Goal: Information Seeking & Learning: Find specific fact

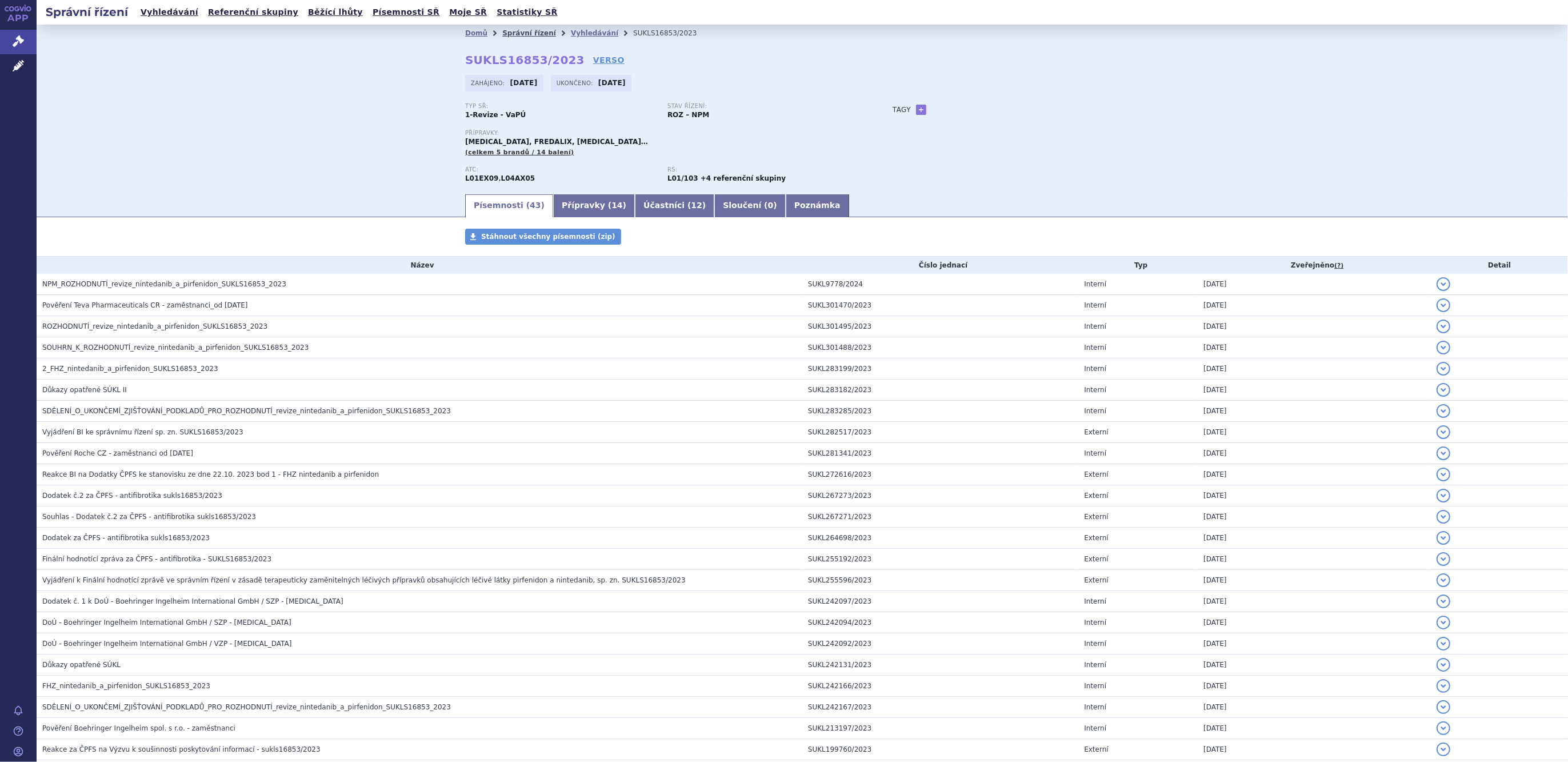
click at [521, 33] on link "Správní řízení" at bounding box center [529, 33] width 54 height 8
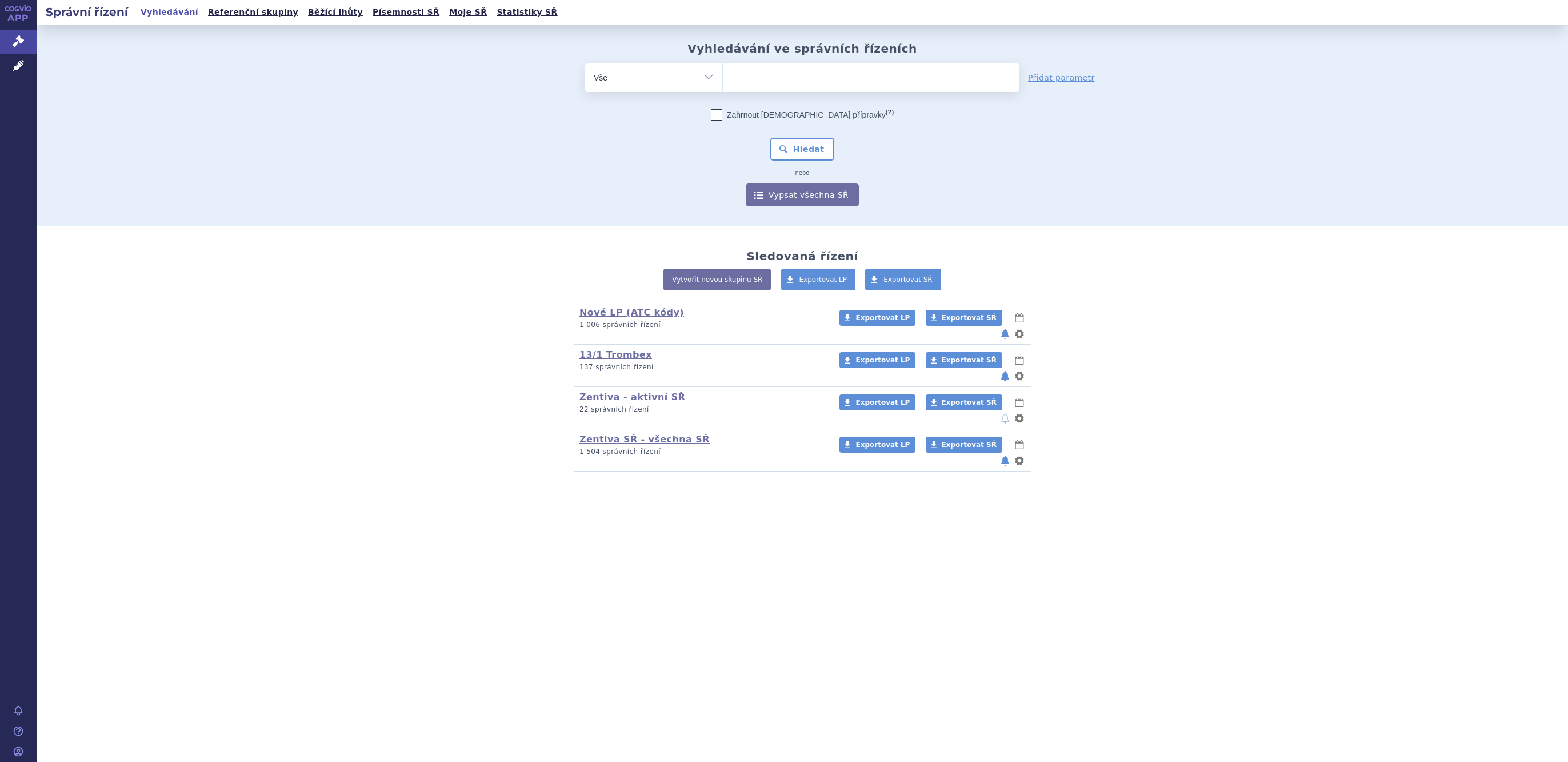
click at [665, 80] on select "Vše Spisová značka Typ SŘ Přípravek/SUKL kód Účastník/Držitel" at bounding box center [654, 76] width 137 height 25
select select "filter-atc-group"
click at [585, 64] on select "Vše Spisová značka Typ SŘ Přípravek/SUKL kód Účastník/Držitel" at bounding box center [654, 76] width 137 height 25
click at [748, 74] on ul at bounding box center [871, 76] width 296 height 24
click at [723, 74] on select at bounding box center [722, 77] width 1 height 28
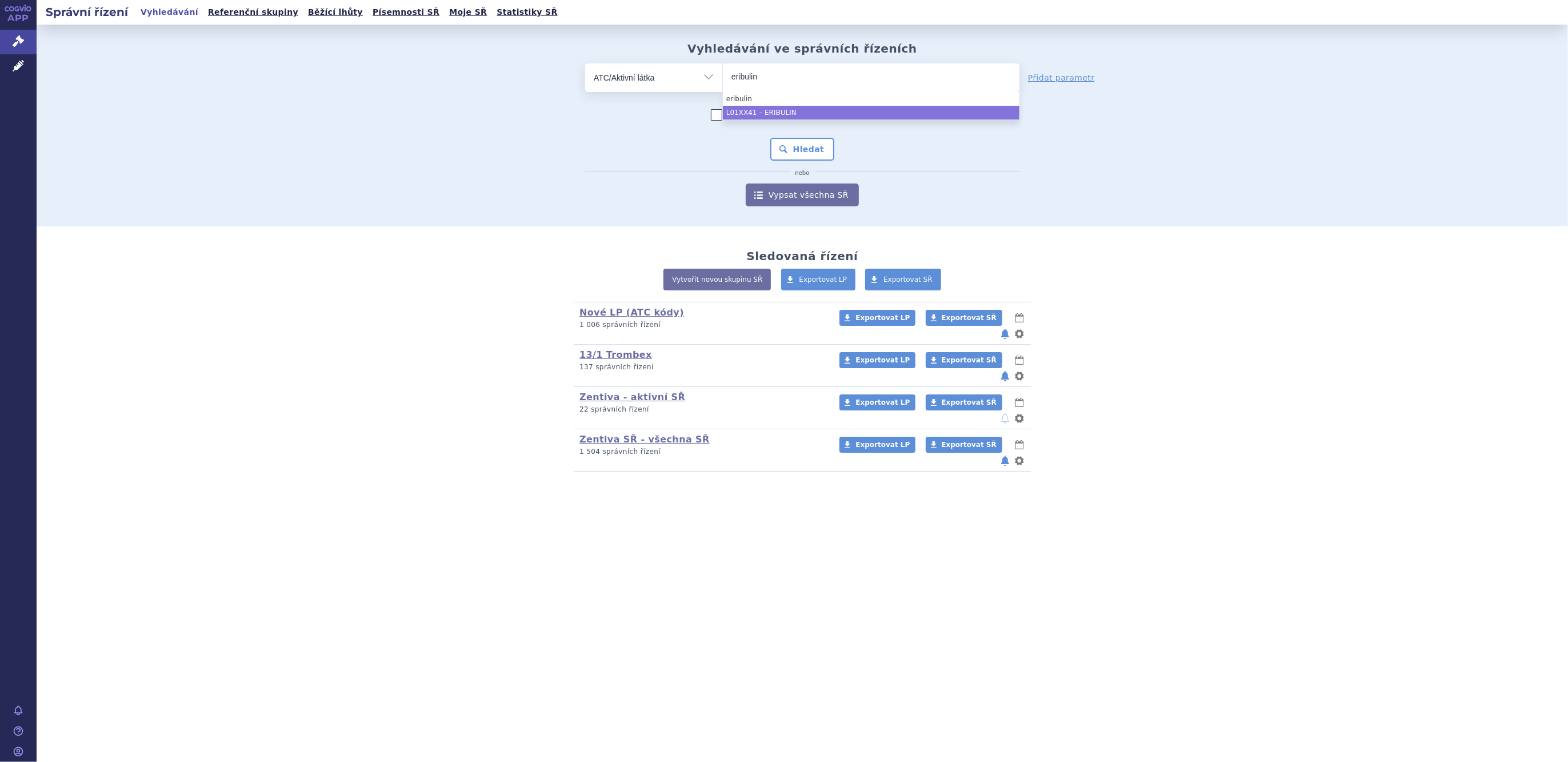
type input "eribulin"
select select "L01XX41"
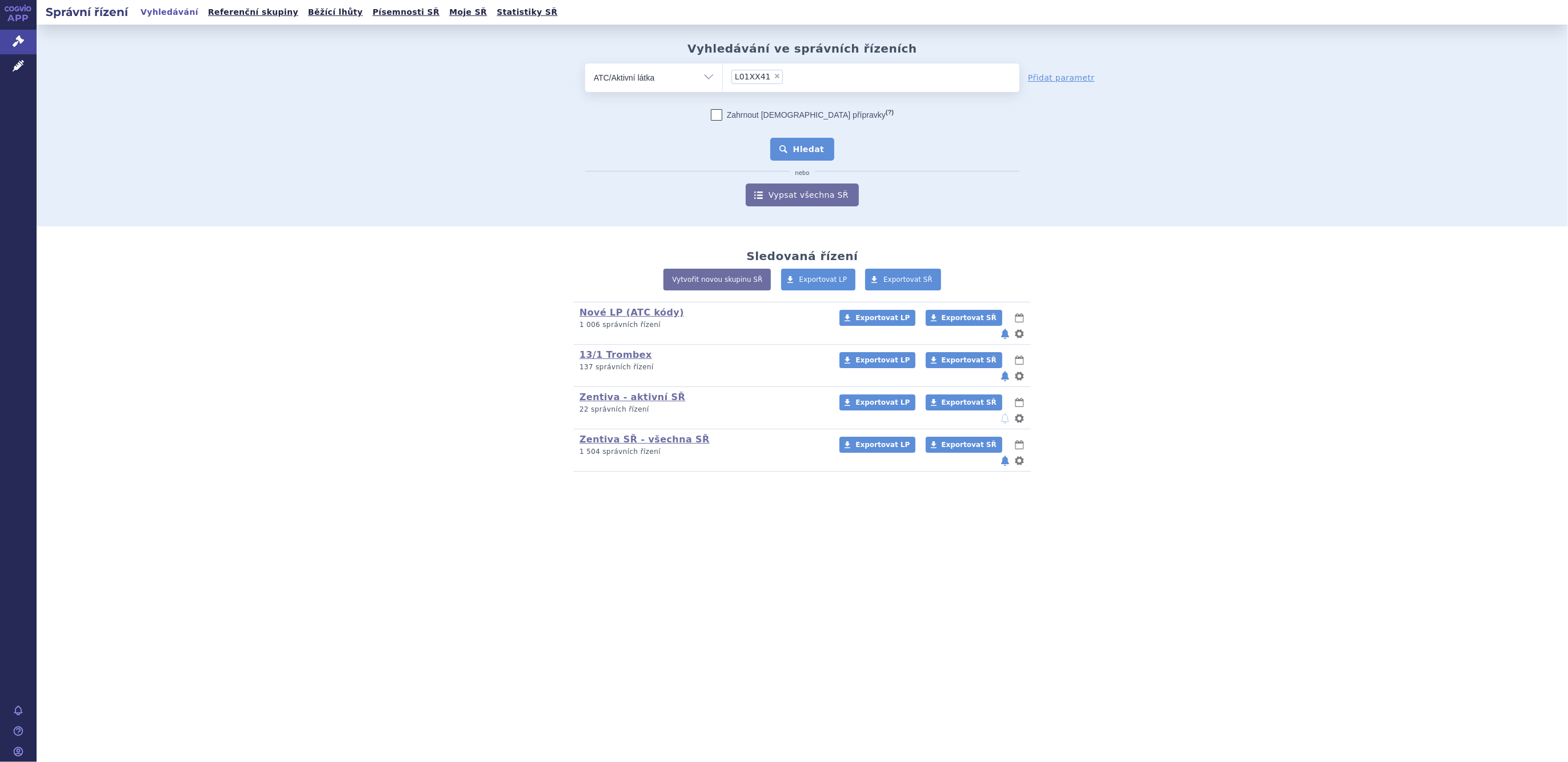
click at [804, 144] on button "Hledat" at bounding box center [802, 149] width 64 height 23
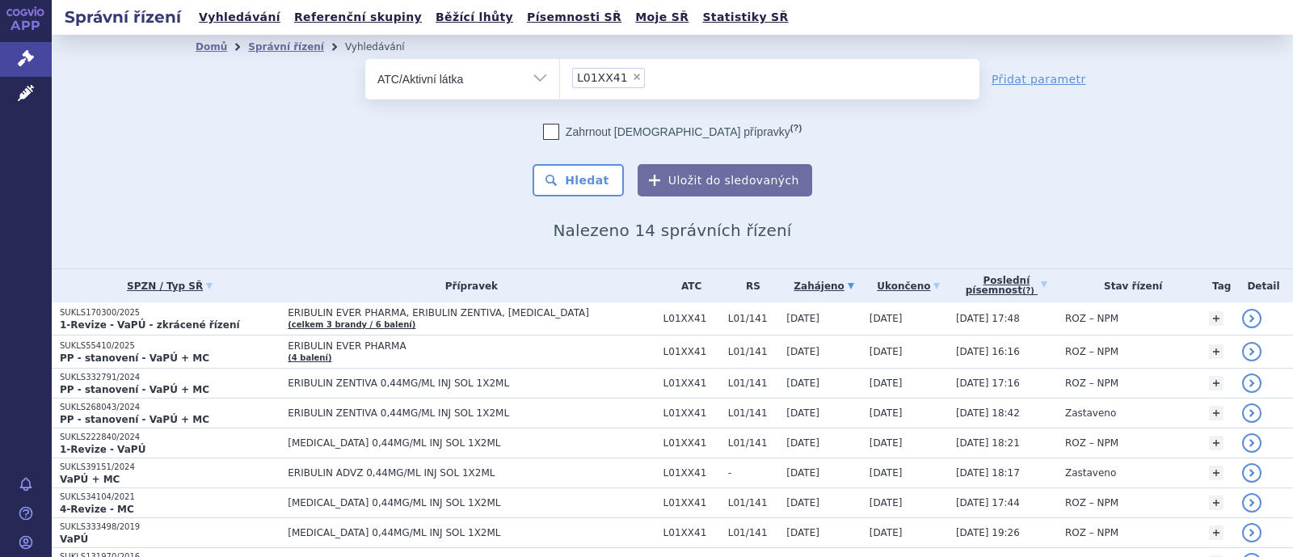
drag, startPoint x: 618, startPoint y: 78, endPoint x: 581, endPoint y: 78, distance: 37.2
click at [632, 78] on span "×" at bounding box center [637, 77] width 10 height 10
click at [560, 78] on select "L01XX41" at bounding box center [559, 78] width 1 height 40
select select
click at [502, 81] on select "Vše Spisová značka Typ SŘ Přípravek/SUKL kód Účastník/Držitel" at bounding box center [462, 77] width 194 height 36
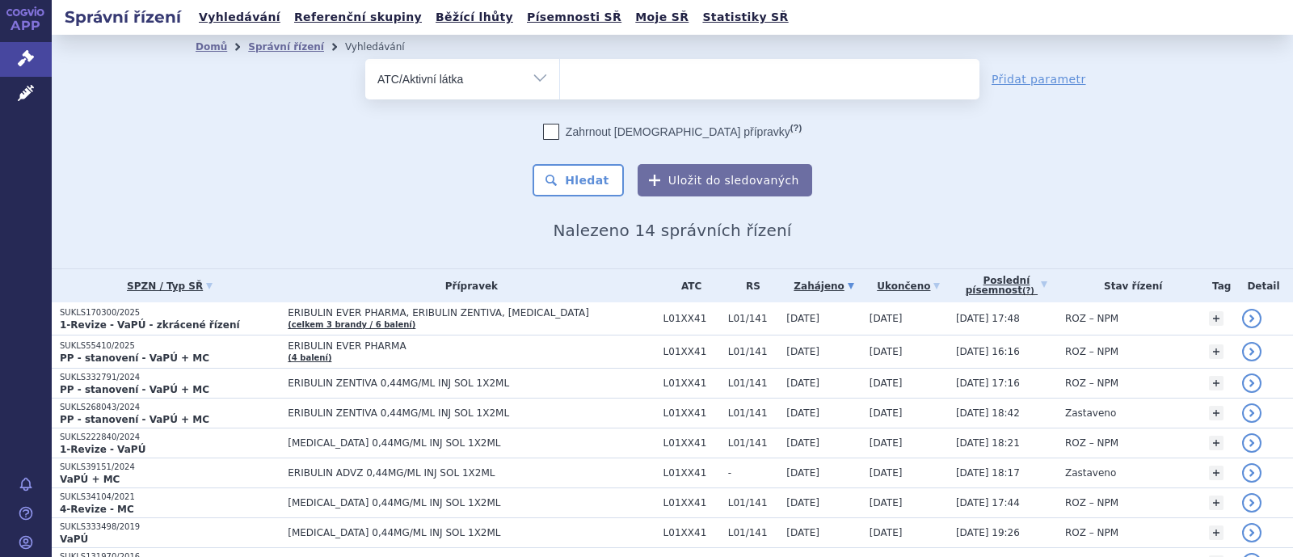
select select "filter-product"
click at [365, 59] on select "Vše Spisová značka Typ SŘ Přípravek/SUKL kód Účastník/Držitel" at bounding box center [462, 77] width 194 height 36
click at [638, 85] on ul at bounding box center [769, 76] width 419 height 34
click at [560, 85] on select at bounding box center [559, 78] width 1 height 40
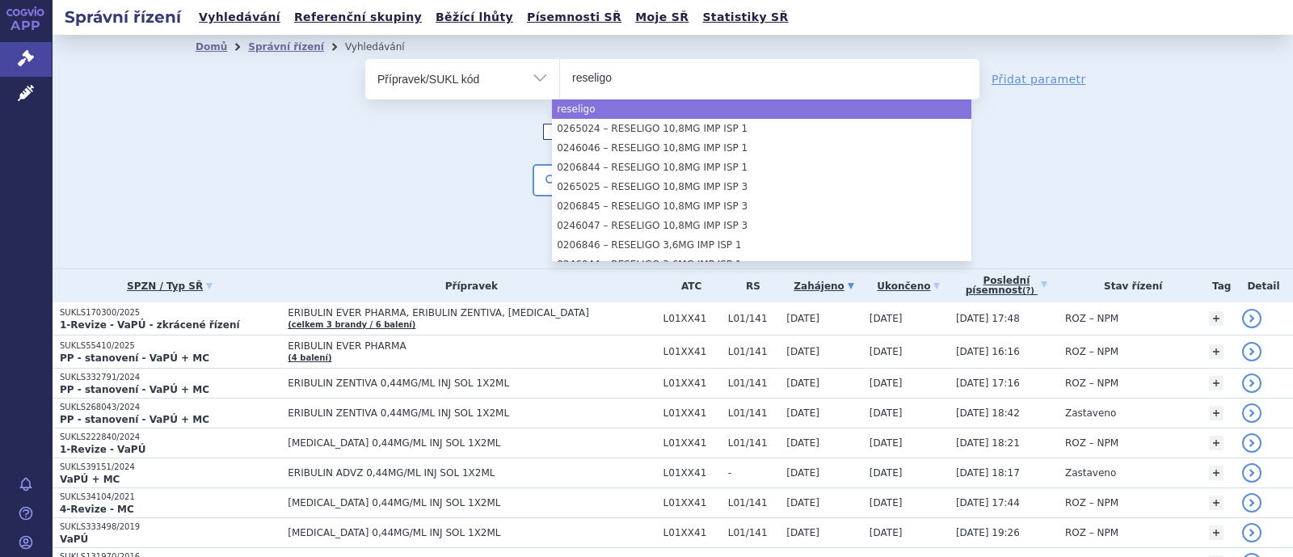
type input "reseligo"
select select "reseligo"
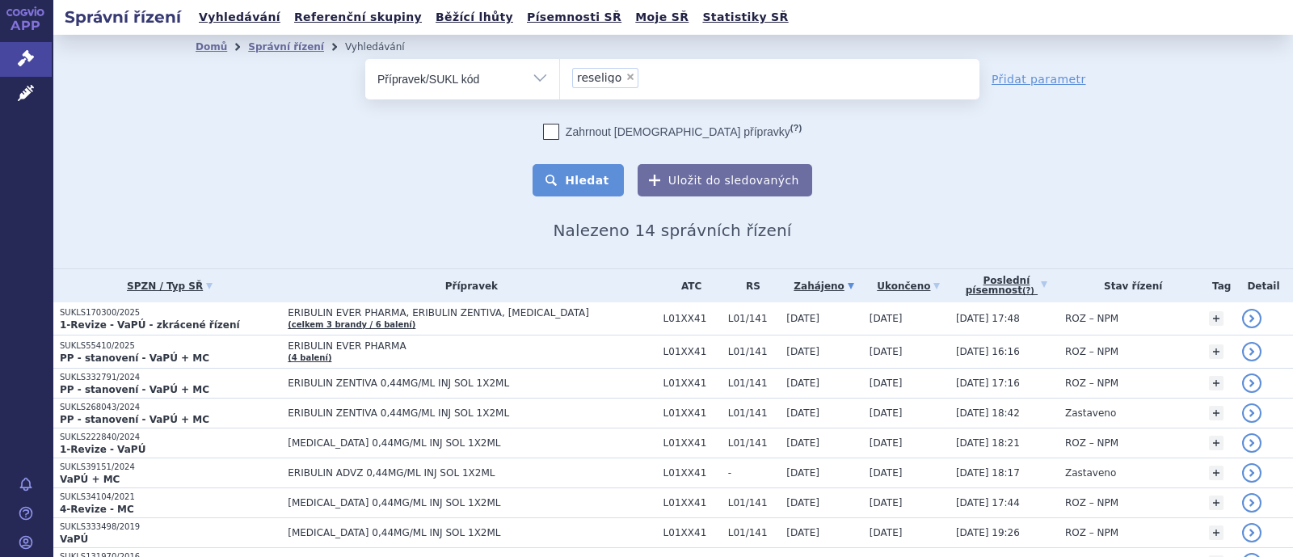
click at [579, 170] on button "Hledat" at bounding box center [577, 180] width 91 height 32
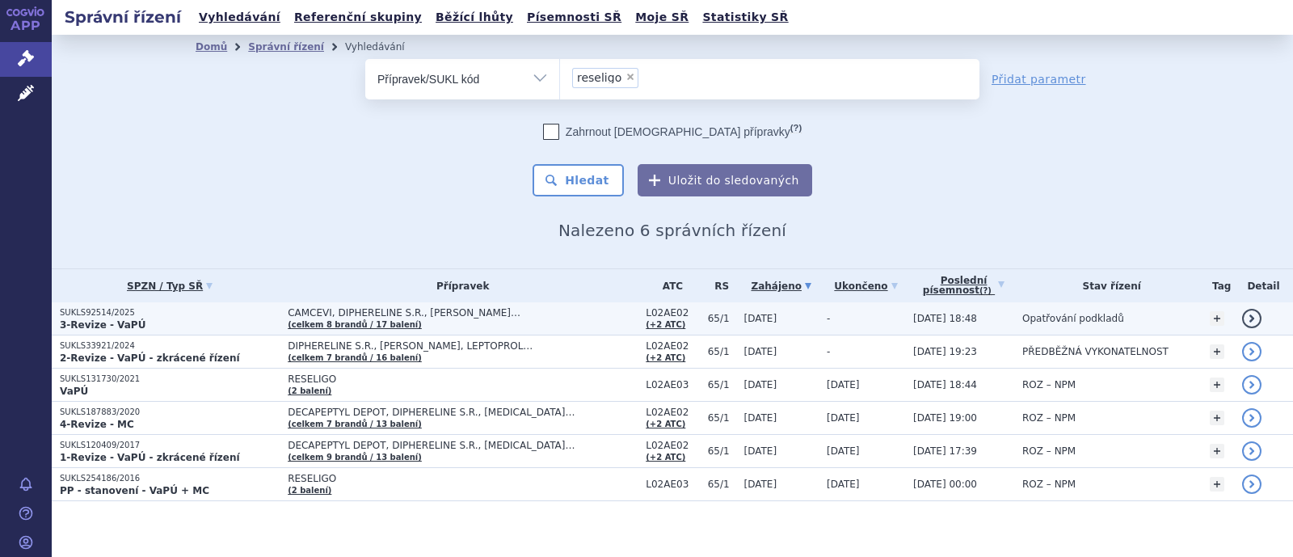
click at [425, 313] on span "CAMCEVI, DIPHERELINE S.R., ELIGARD…" at bounding box center [463, 312] width 350 height 11
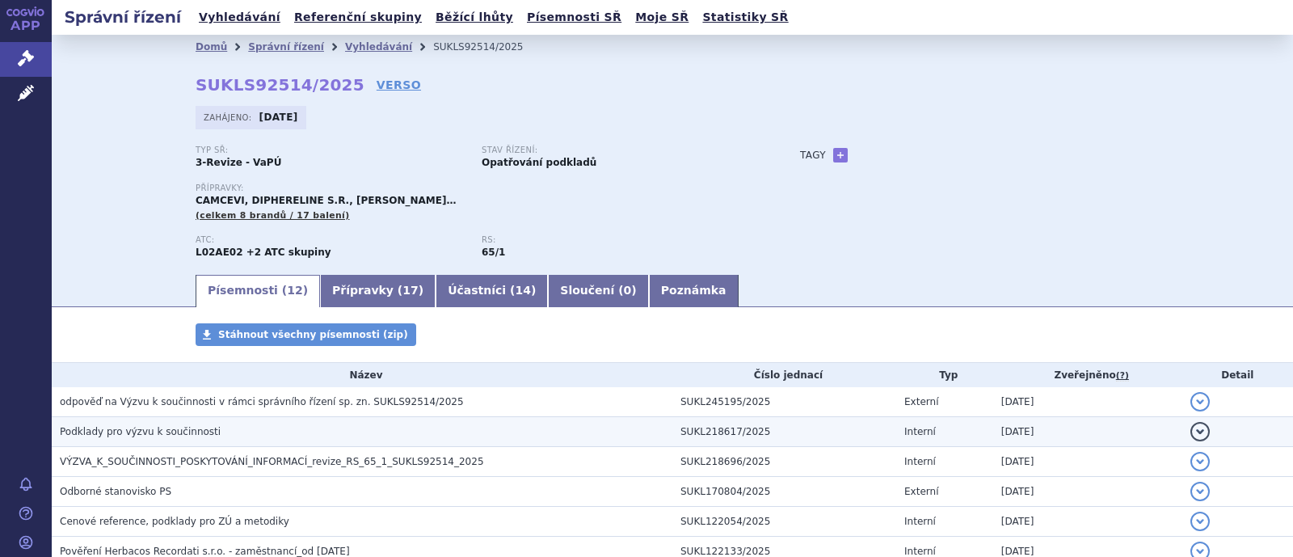
scroll to position [100, 0]
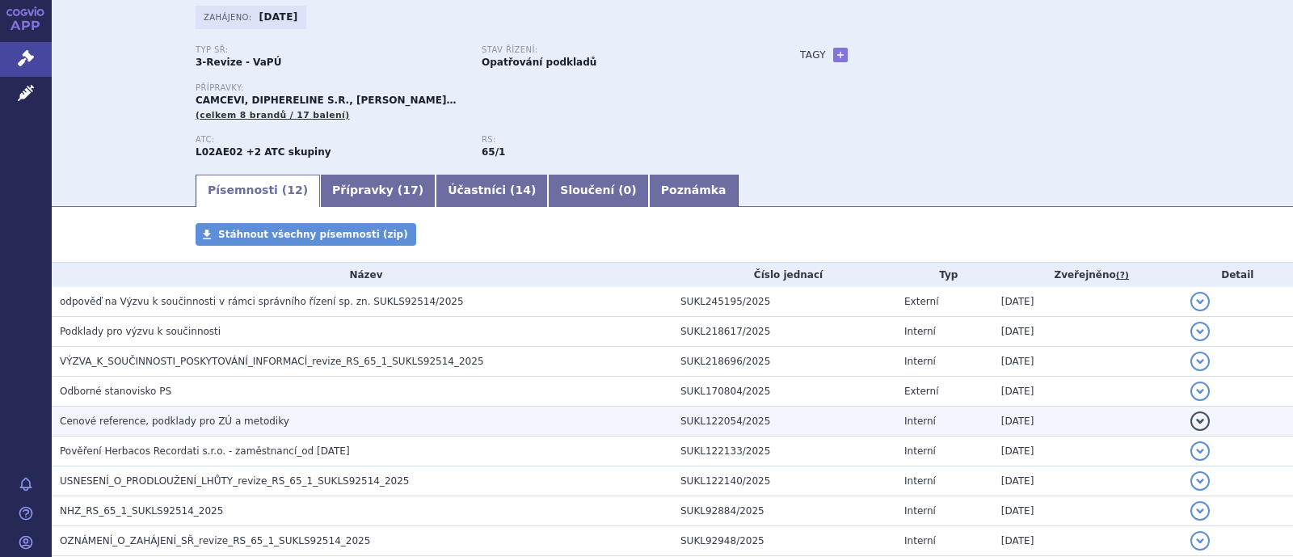
click at [189, 421] on span "Cenové reference, podklady pro ZÚ a metodiky" at bounding box center [174, 420] width 229 height 11
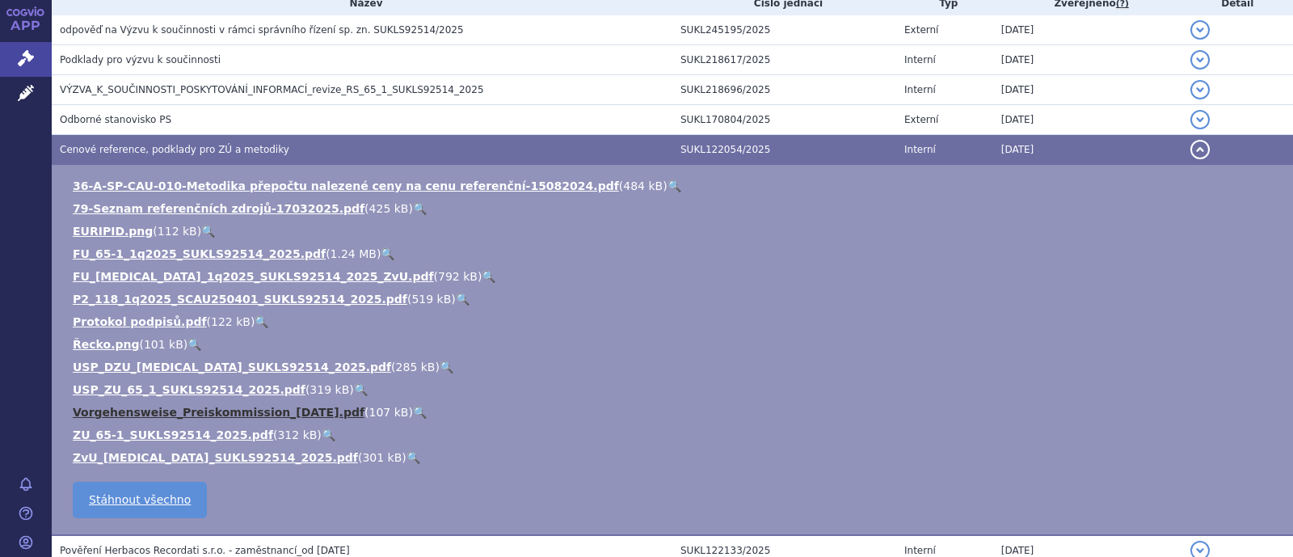
scroll to position [403, 0]
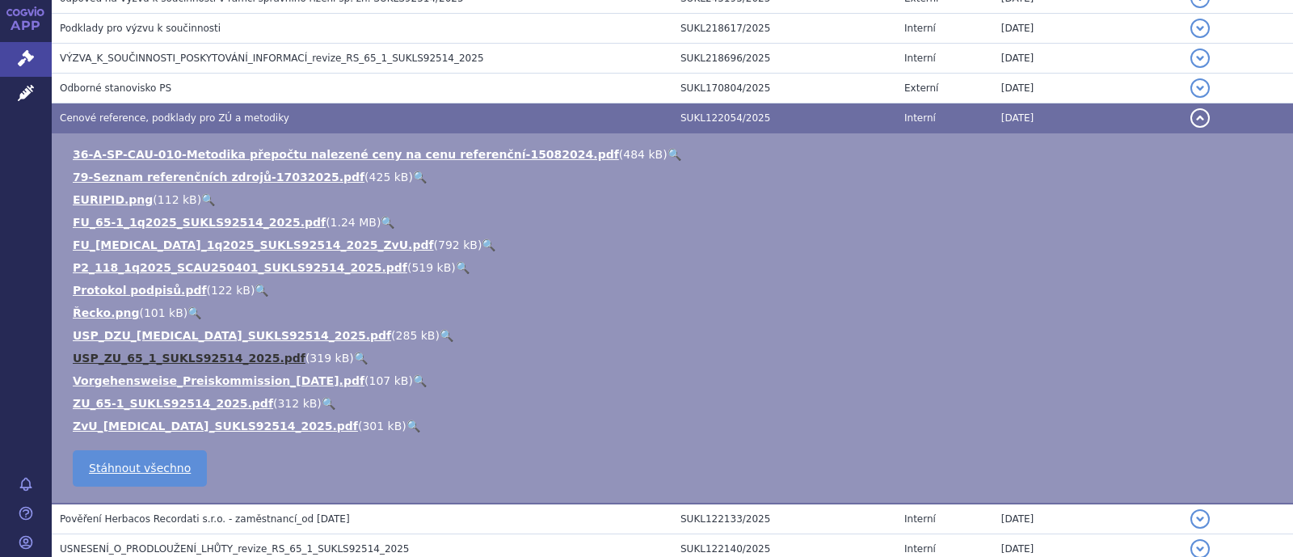
click at [144, 358] on link "USP_ZU_65_1_SUKLS92514_2025.pdf" at bounding box center [189, 357] width 233 height 13
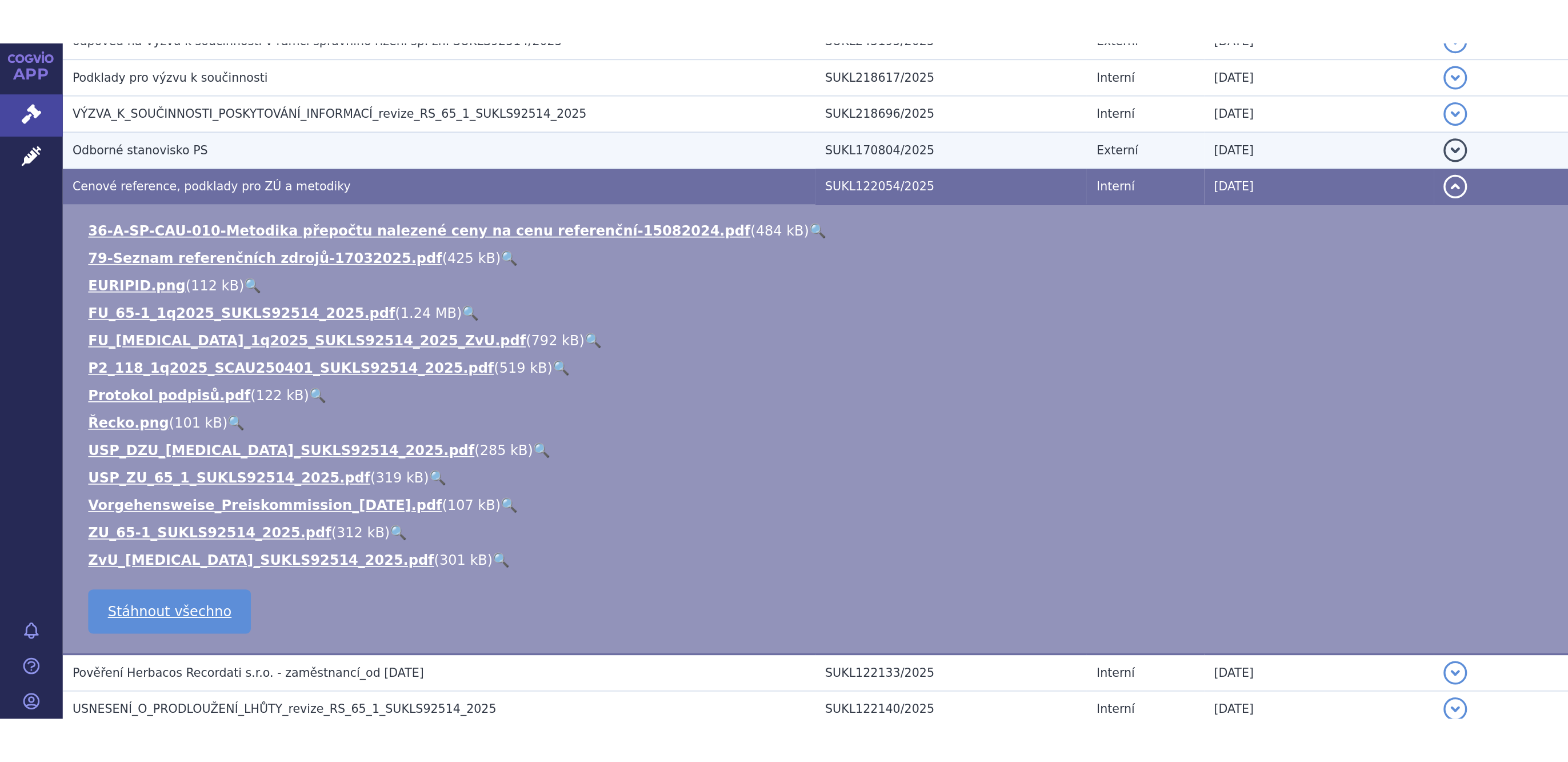
scroll to position [0, 0]
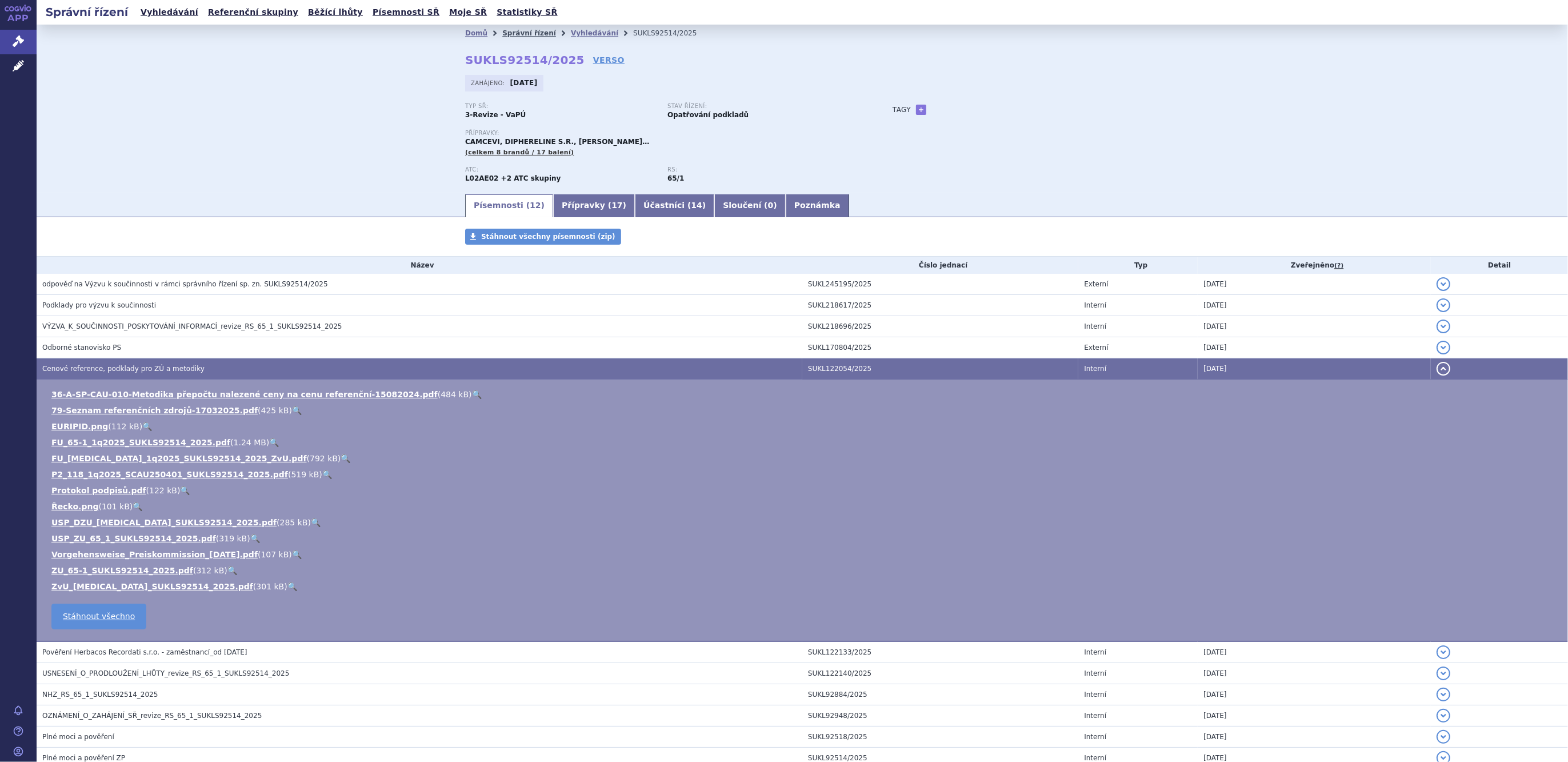
click at [523, 34] on link "Správní řízení" at bounding box center [529, 33] width 54 height 8
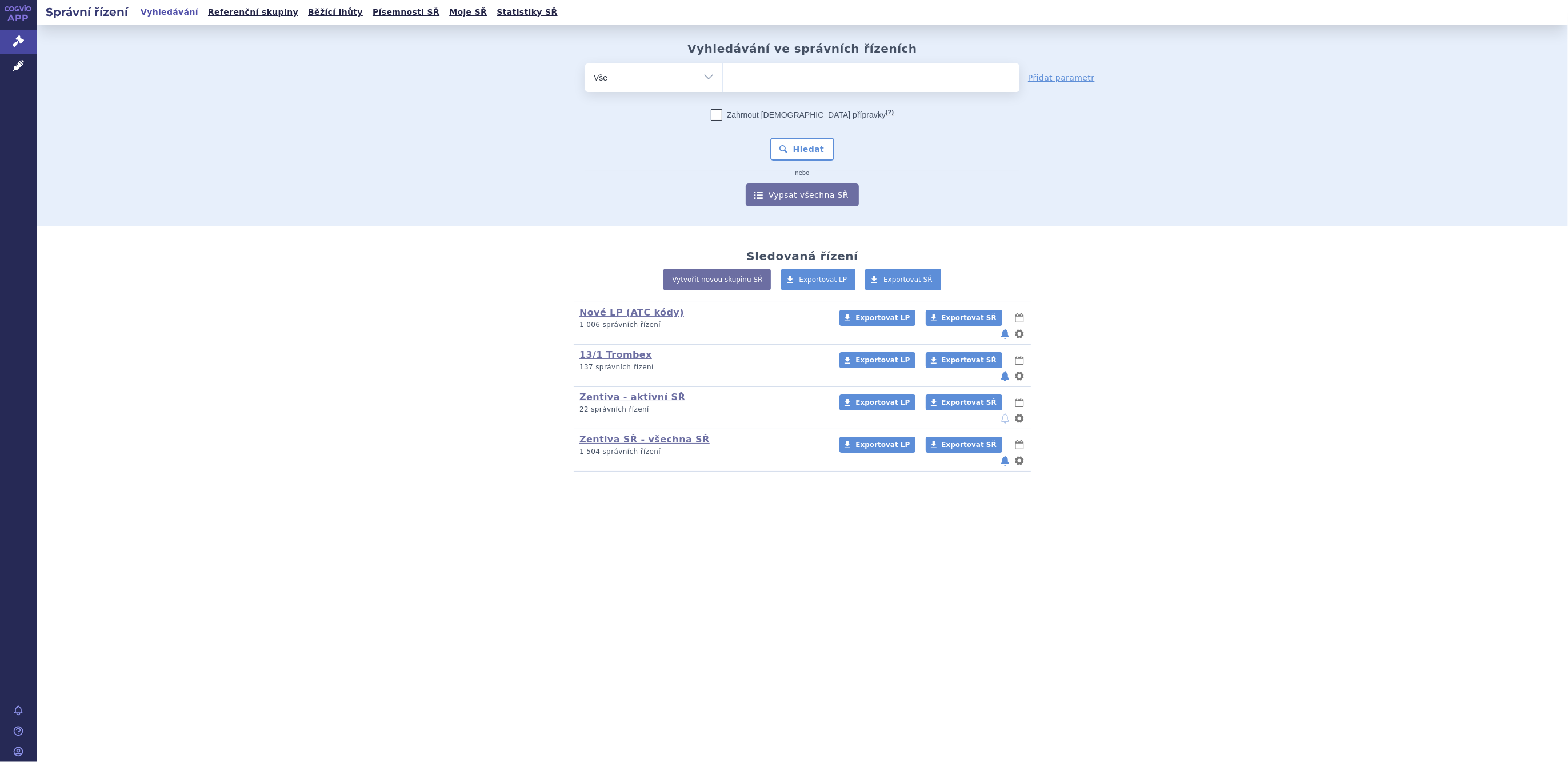
click at [761, 80] on ul at bounding box center [871, 76] width 296 height 24
click at [723, 80] on select at bounding box center [722, 77] width 1 height 28
type input "di"
type input "[DEMOGRAPHIC_DATA]"
type input "diozen"
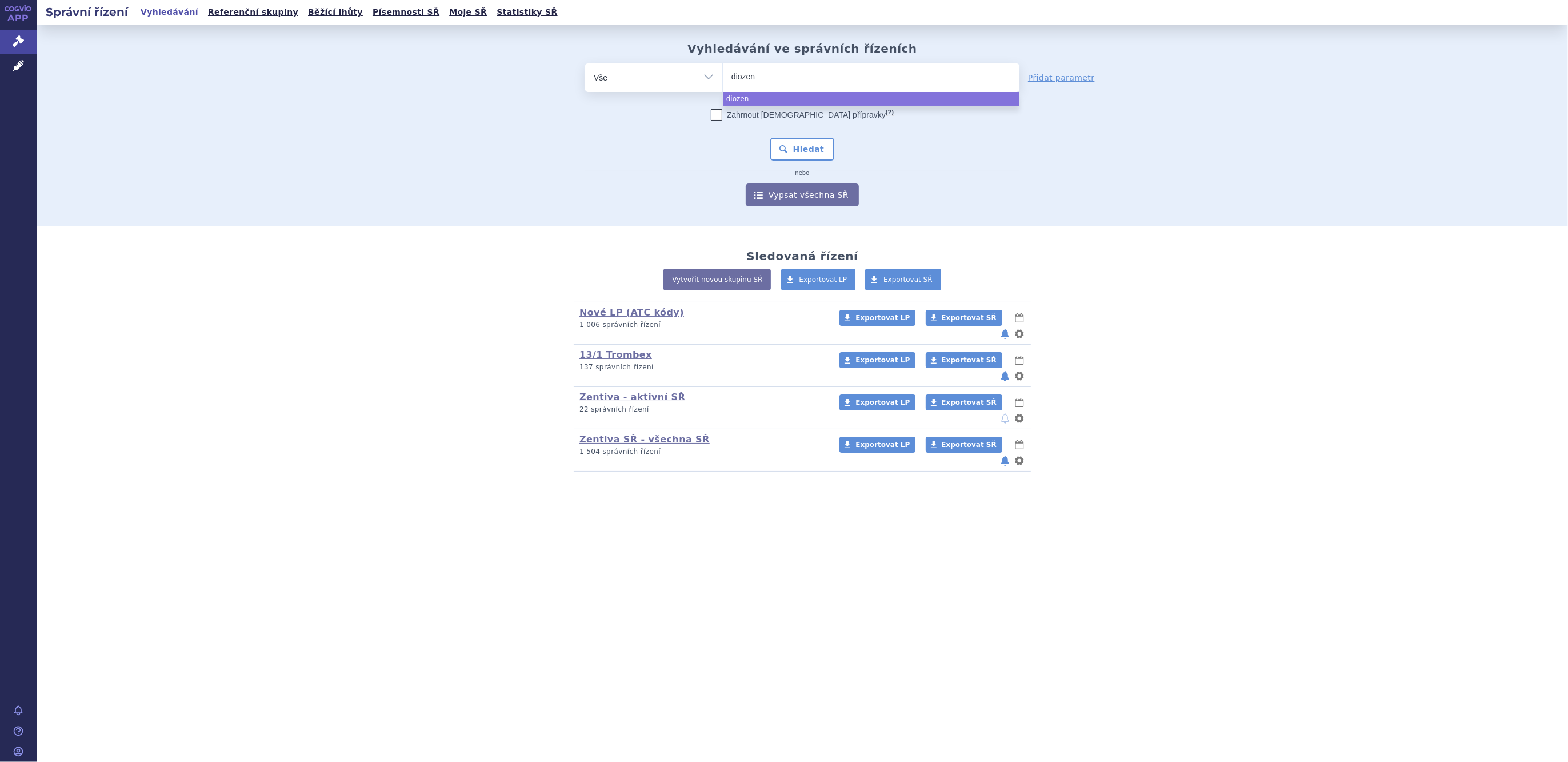
select select "diozen"
click at [794, 153] on button "Hledat" at bounding box center [802, 149] width 64 height 23
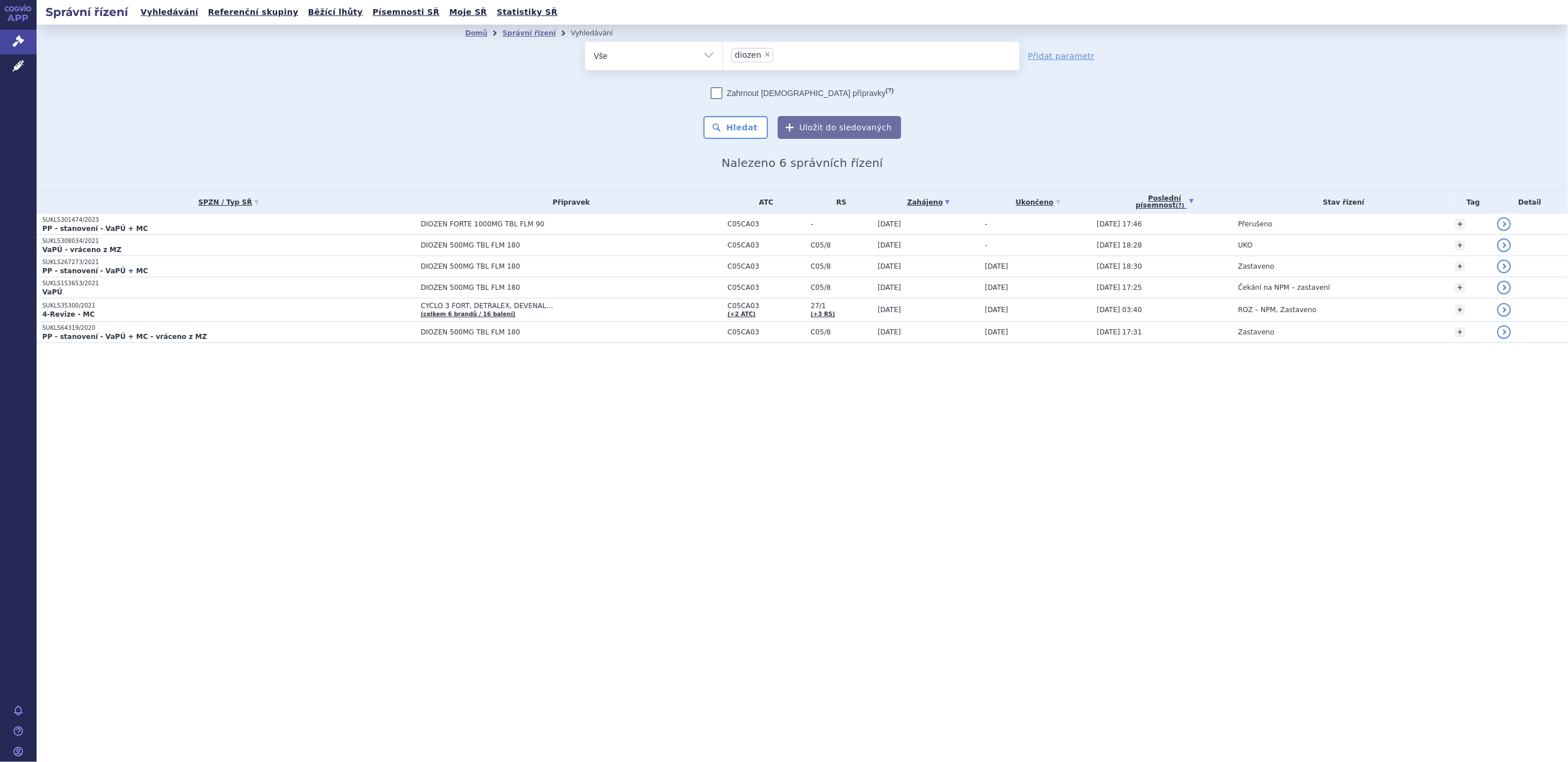
click at [1153, 204] on link "Poslední písemnost (?)" at bounding box center [1164, 202] width 135 height 23
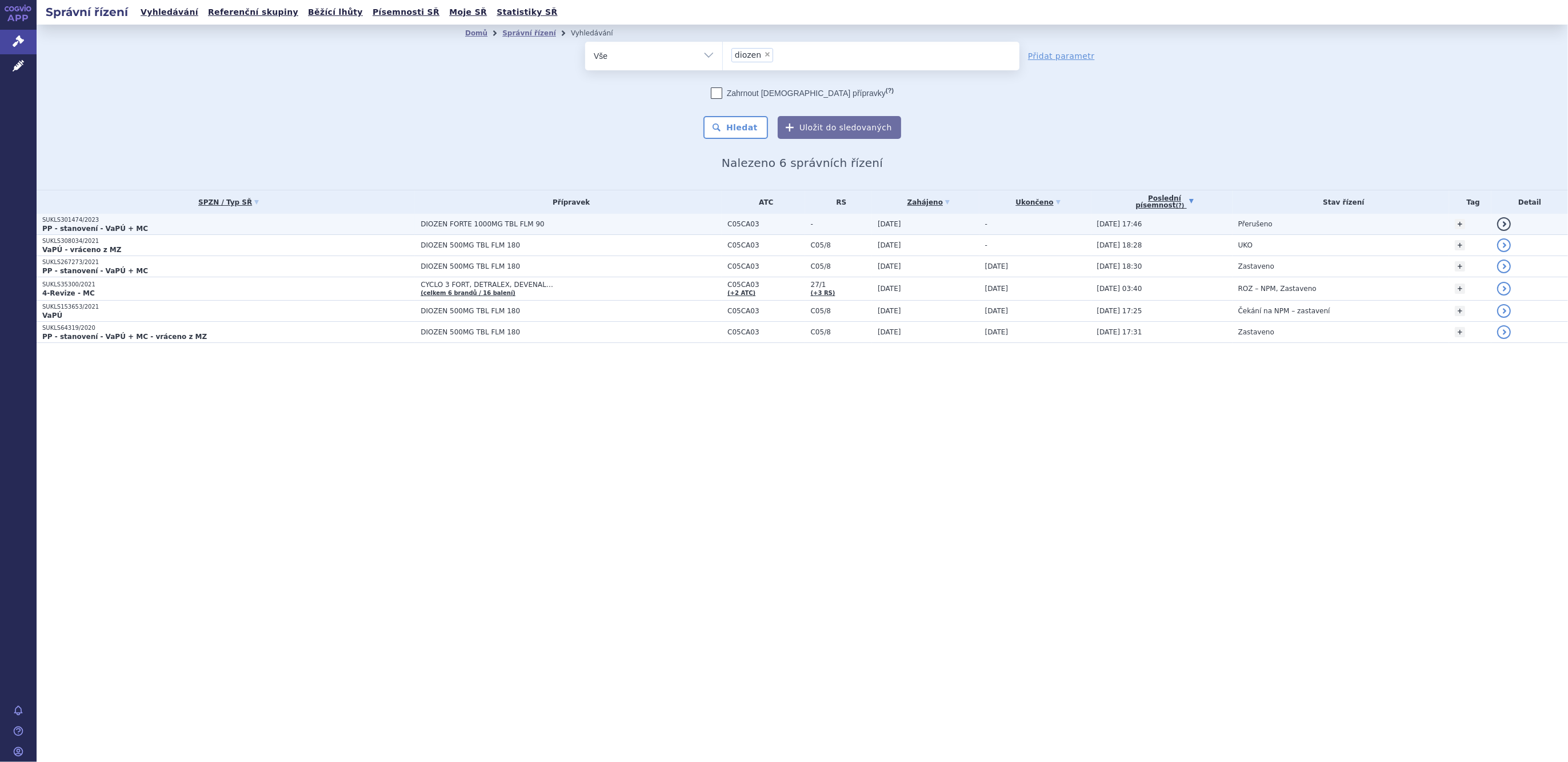
click at [454, 223] on span "DIOZEN FORTE 1000MG TBL FLM 90" at bounding box center [564, 224] width 286 height 8
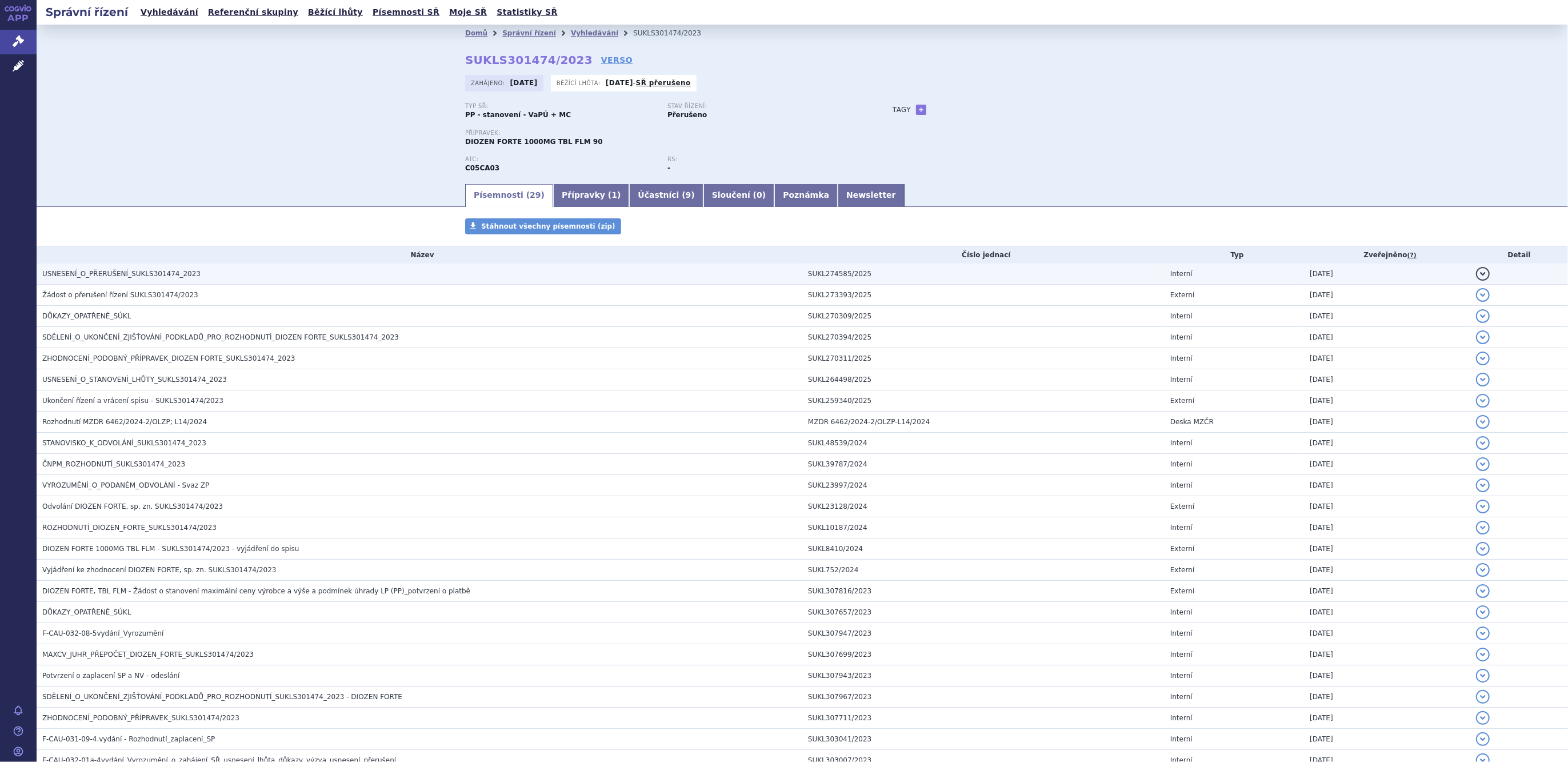
click at [135, 274] on span "USNESENÍ_O_PŘERUŠENÍ_SUKLS301474_2023" at bounding box center [122, 273] width 158 height 8
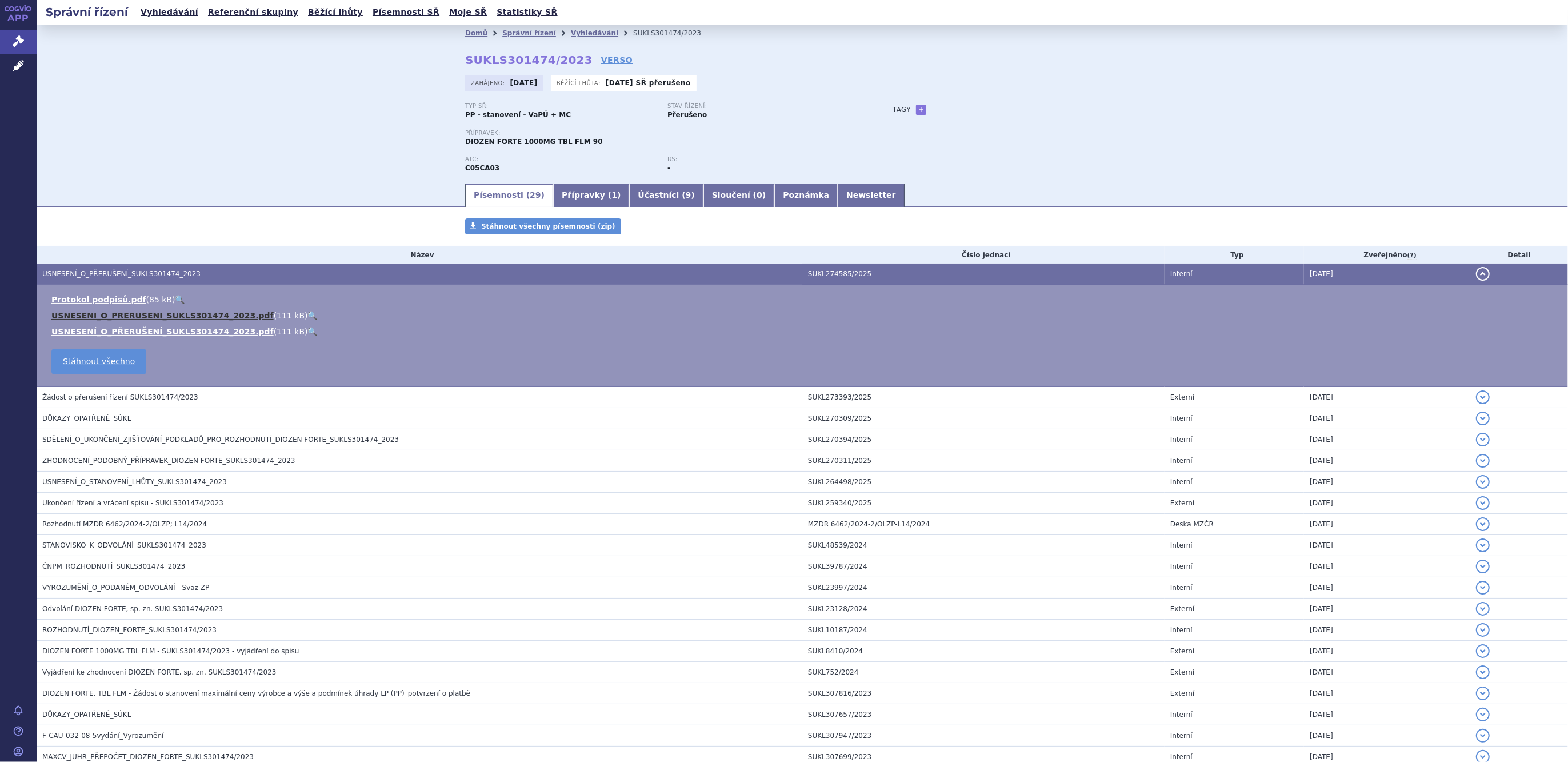
click at [132, 316] on link "USNESENI_O_PRERUSENI_SUKLS301474_2023.pdf" at bounding box center [163, 315] width 222 height 9
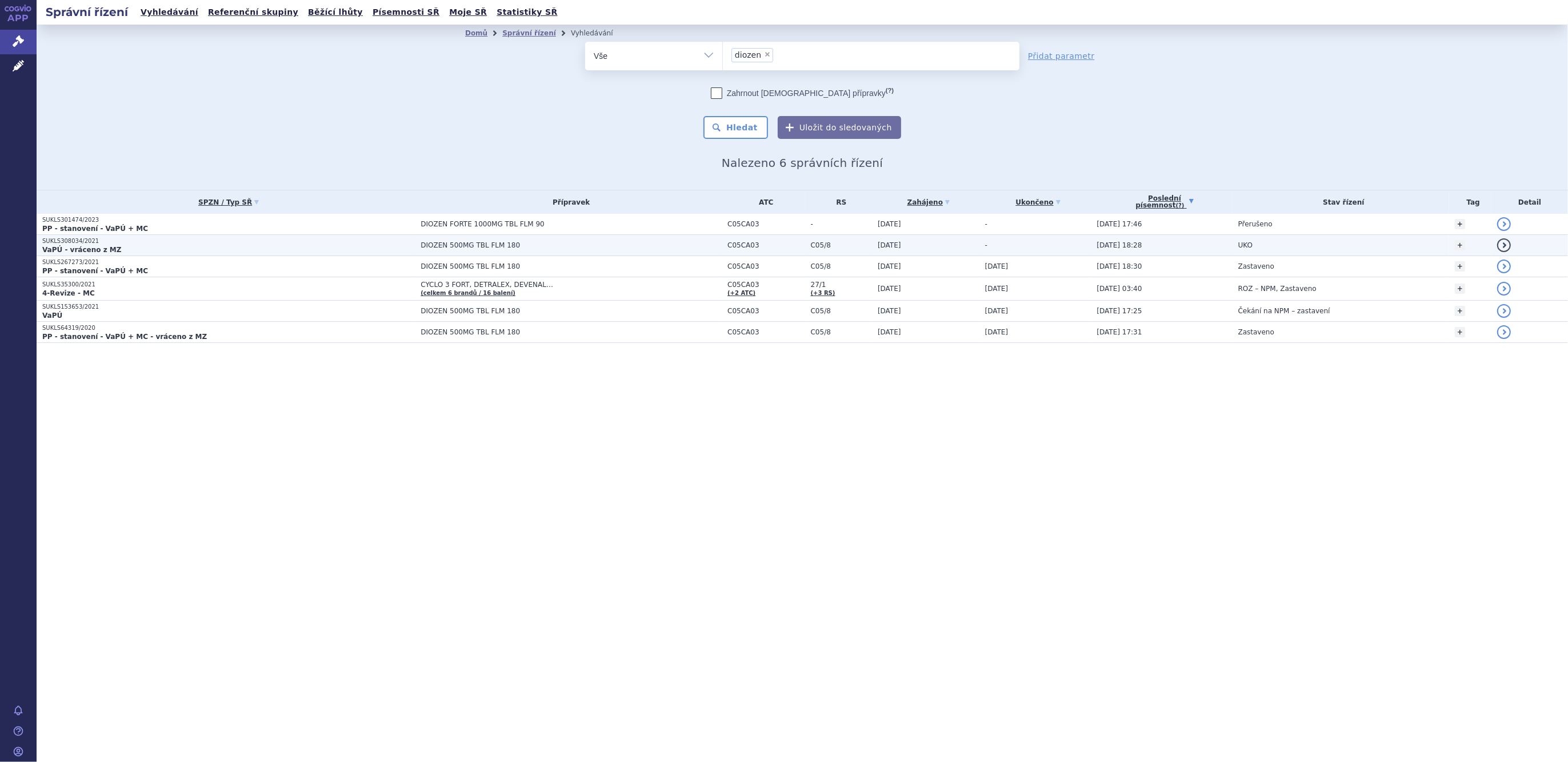
click at [495, 243] on span "DIOZEN 500MG TBL FLM 180" at bounding box center [564, 245] width 286 height 8
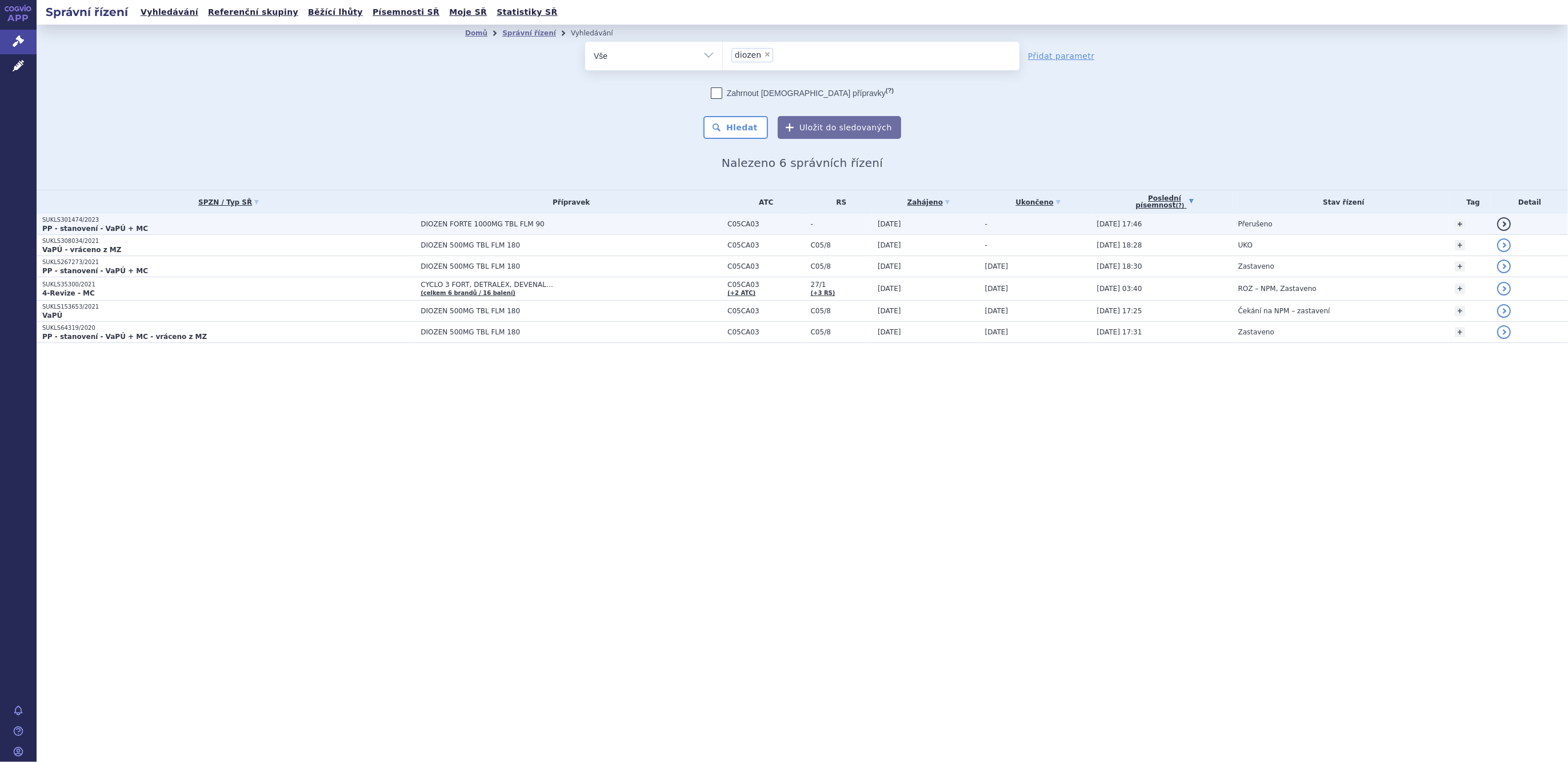
click at [115, 224] on strong "PP - stanovení - VaPÚ + MC" at bounding box center [95, 228] width 105 height 8
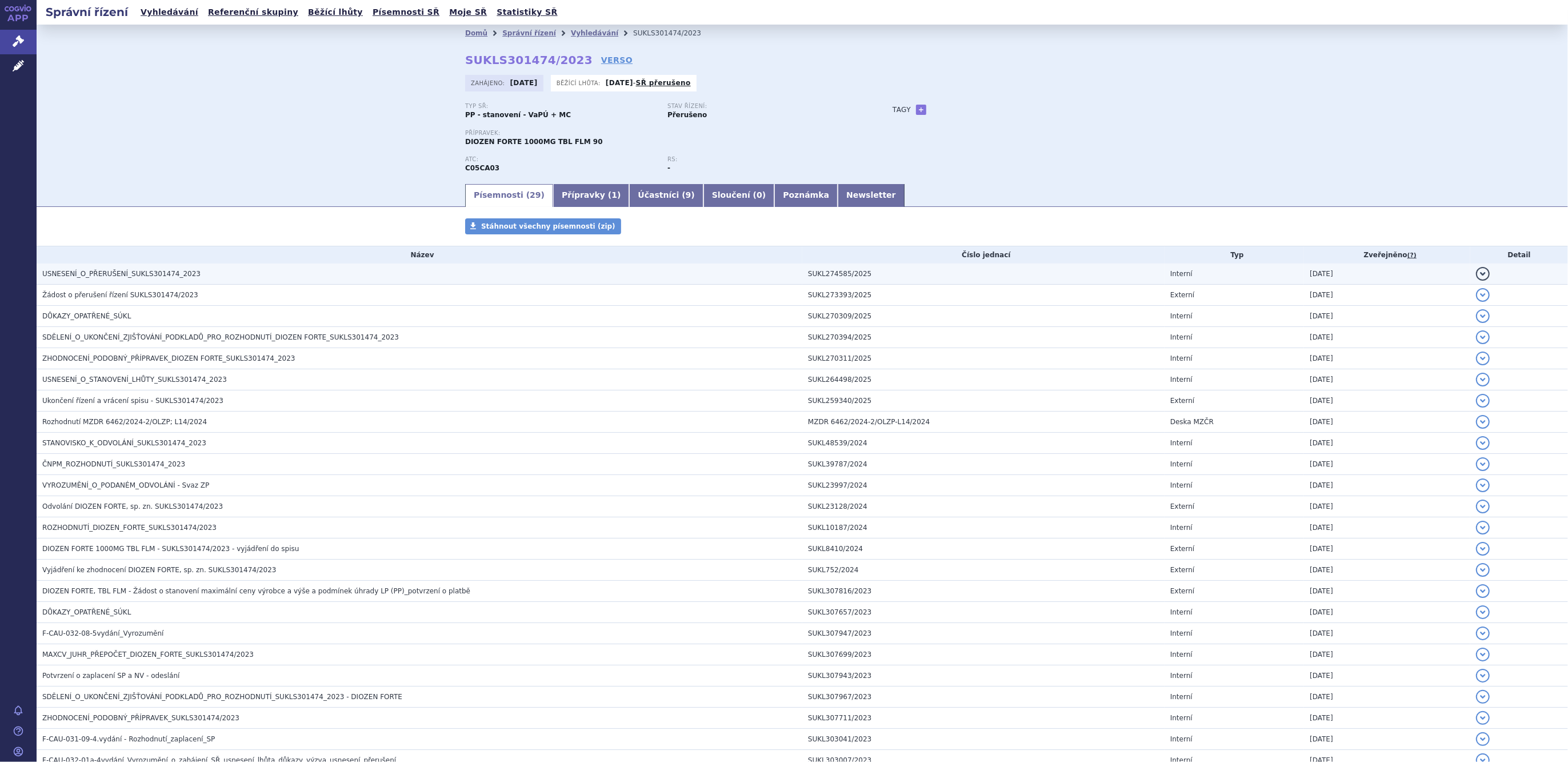
click at [149, 277] on span "USNESENÍ_O_PŘERUŠENÍ_SUKLS301474_2023" at bounding box center [122, 273] width 158 height 8
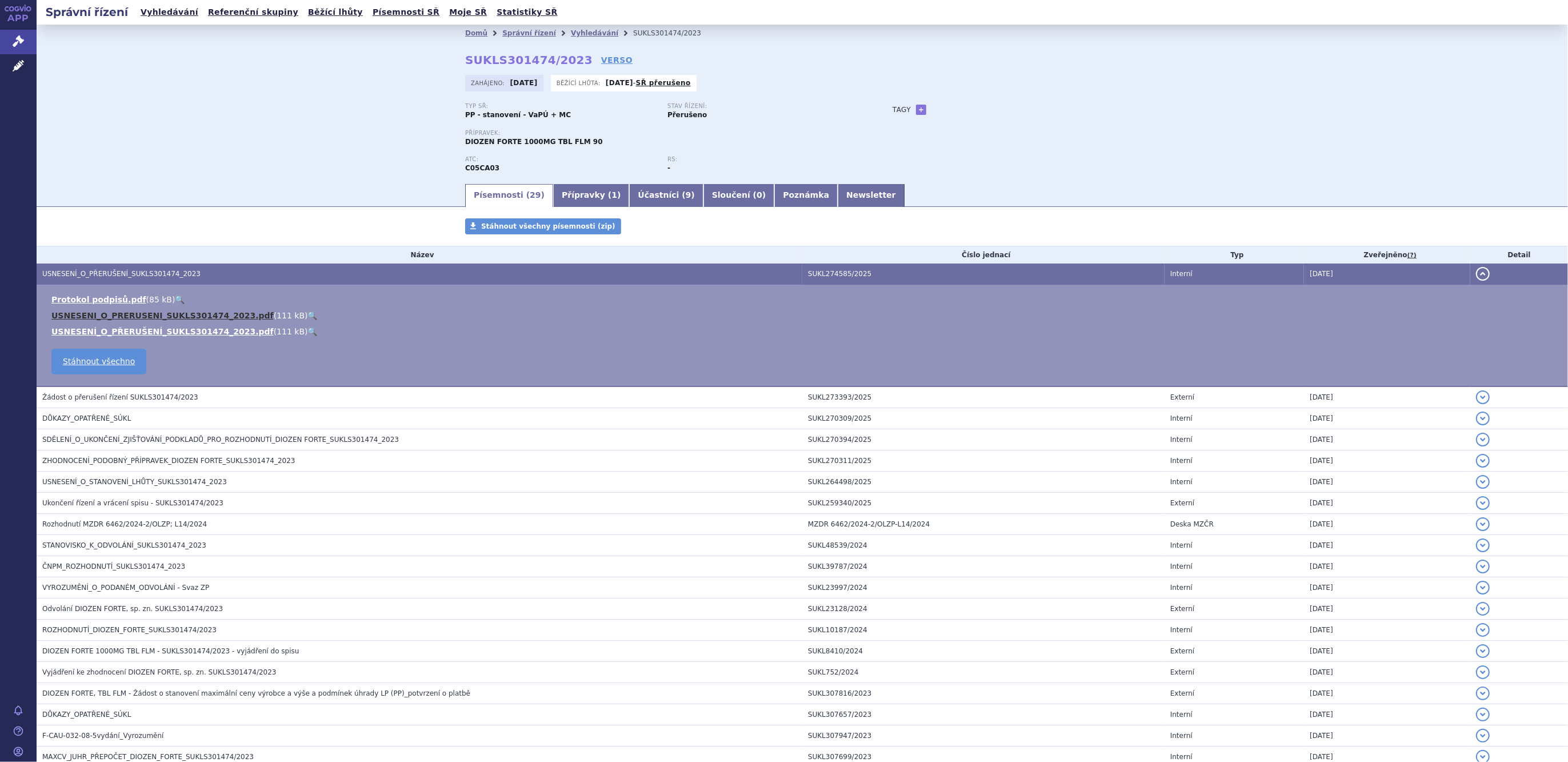
click at [132, 317] on link "USNESENI_O_PRERUSENI_SUKLS301474_2023.pdf" at bounding box center [163, 315] width 222 height 9
